Goal: Transaction & Acquisition: Subscribe to service/newsletter

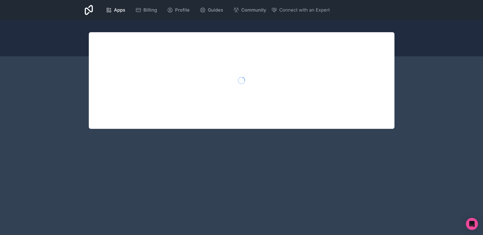
click at [290, 91] on div at bounding box center [242, 80] width 306 height 97
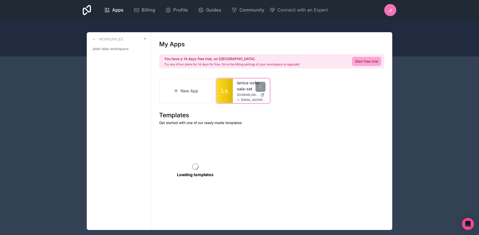
click at [243, 93] on span "[DOMAIN_NAME]" at bounding box center [248, 95] width 22 height 4
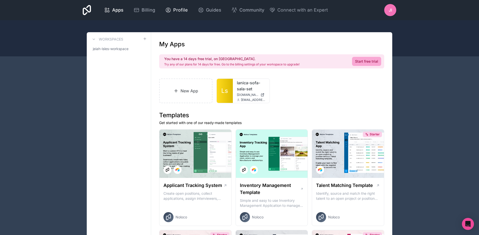
click at [175, 13] on span "Profile" at bounding box center [180, 10] width 15 height 7
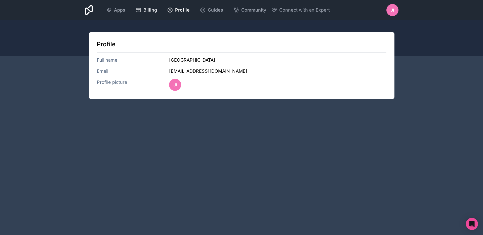
click at [150, 10] on span "Billing" at bounding box center [150, 10] width 14 height 7
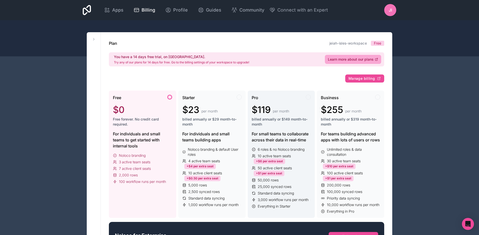
click at [279, 117] on span "billed annually or $149 month-to-month" at bounding box center [281, 122] width 59 height 10
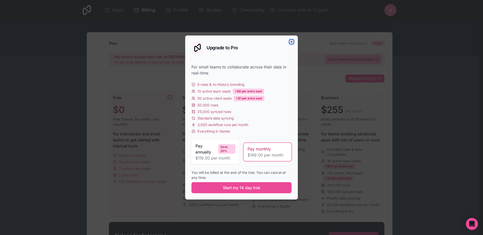
click at [291, 43] on icon "button" at bounding box center [292, 42] width 4 height 4
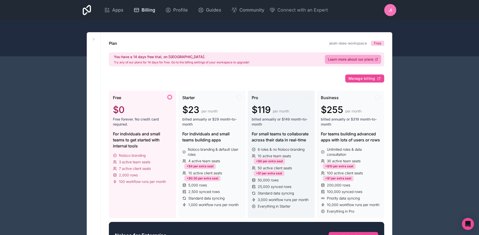
click at [269, 100] on div "Pro" at bounding box center [281, 98] width 59 height 6
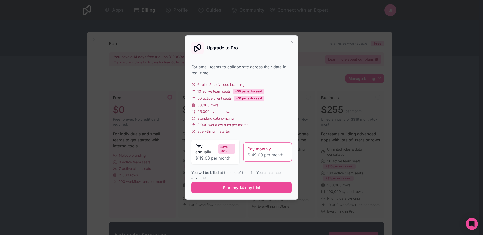
click at [268, 147] on span "Pay monthly" at bounding box center [259, 149] width 23 height 6
click at [266, 145] on div "Pay monthly $149.00 per month" at bounding box center [268, 152] width 48 height 18
click at [238, 190] on span "Start my 14 day trial" at bounding box center [241, 188] width 37 height 6
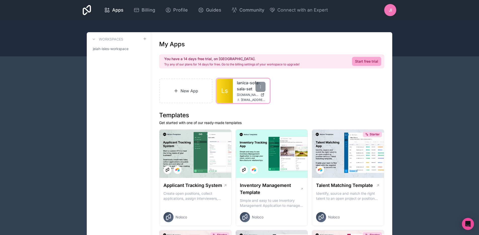
click at [251, 84] on link "lanica-sofa-sala-set" at bounding box center [251, 86] width 29 height 12
